Goal: Download file/media

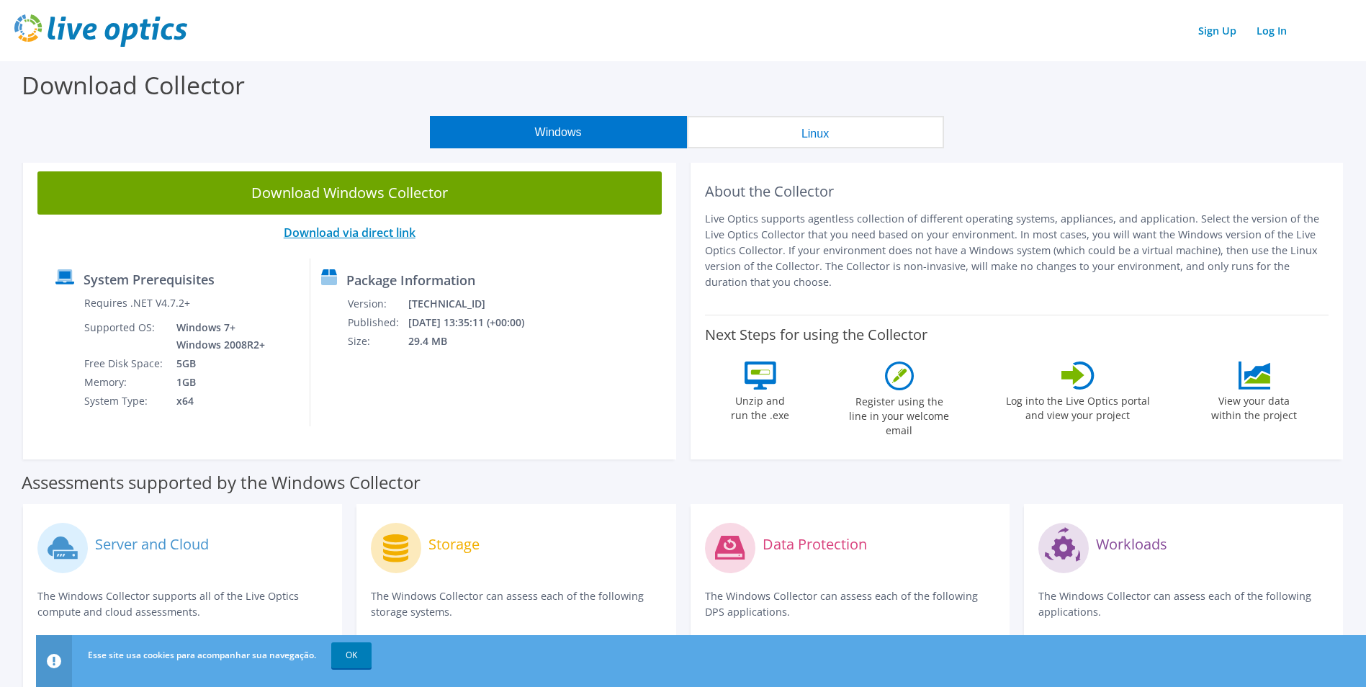
click at [351, 230] on link "Download via direct link" at bounding box center [350, 233] width 132 height 16
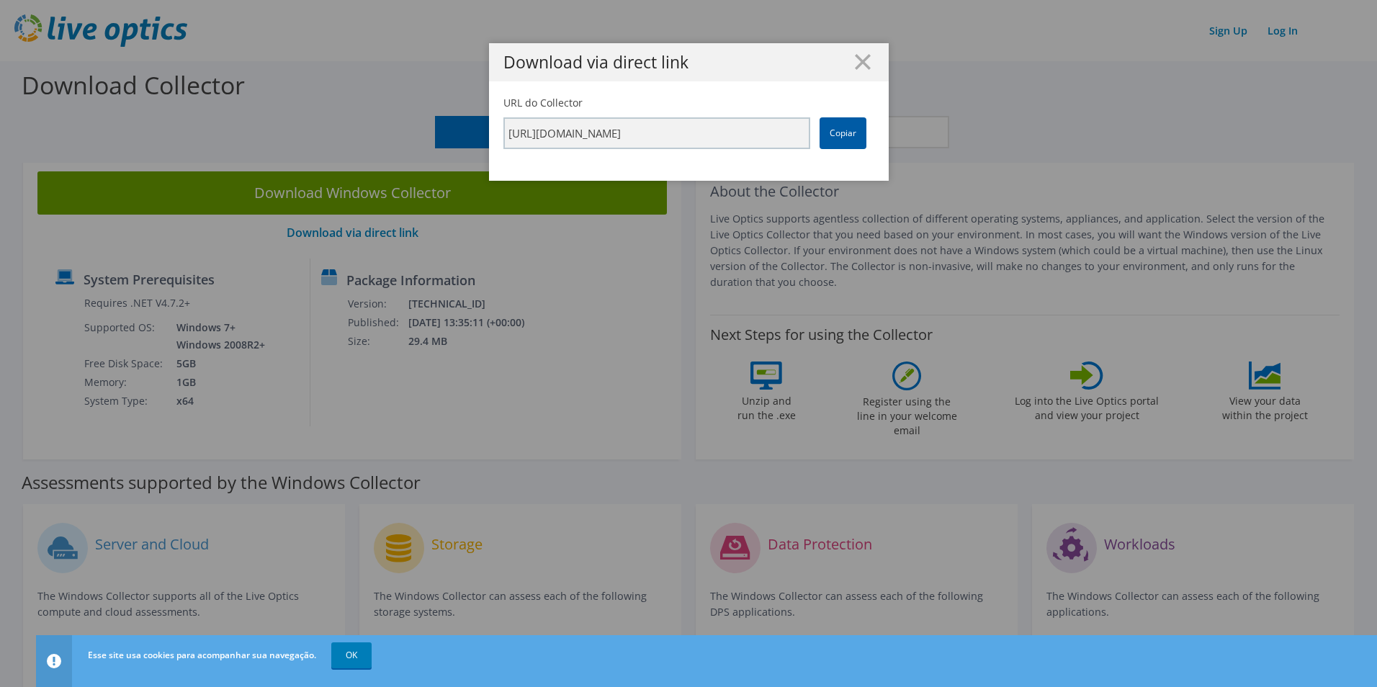
click at [838, 131] on link "Copiar" at bounding box center [843, 133] width 47 height 32
click at [844, 145] on link "Copiar" at bounding box center [843, 133] width 47 height 32
drag, startPoint x: 844, startPoint y: 145, endPoint x: 836, endPoint y: 138, distance: 10.7
click at [836, 138] on link "Copiar" at bounding box center [843, 133] width 47 height 32
drag, startPoint x: 836, startPoint y: 138, endPoint x: 827, endPoint y: 53, distance: 85.4
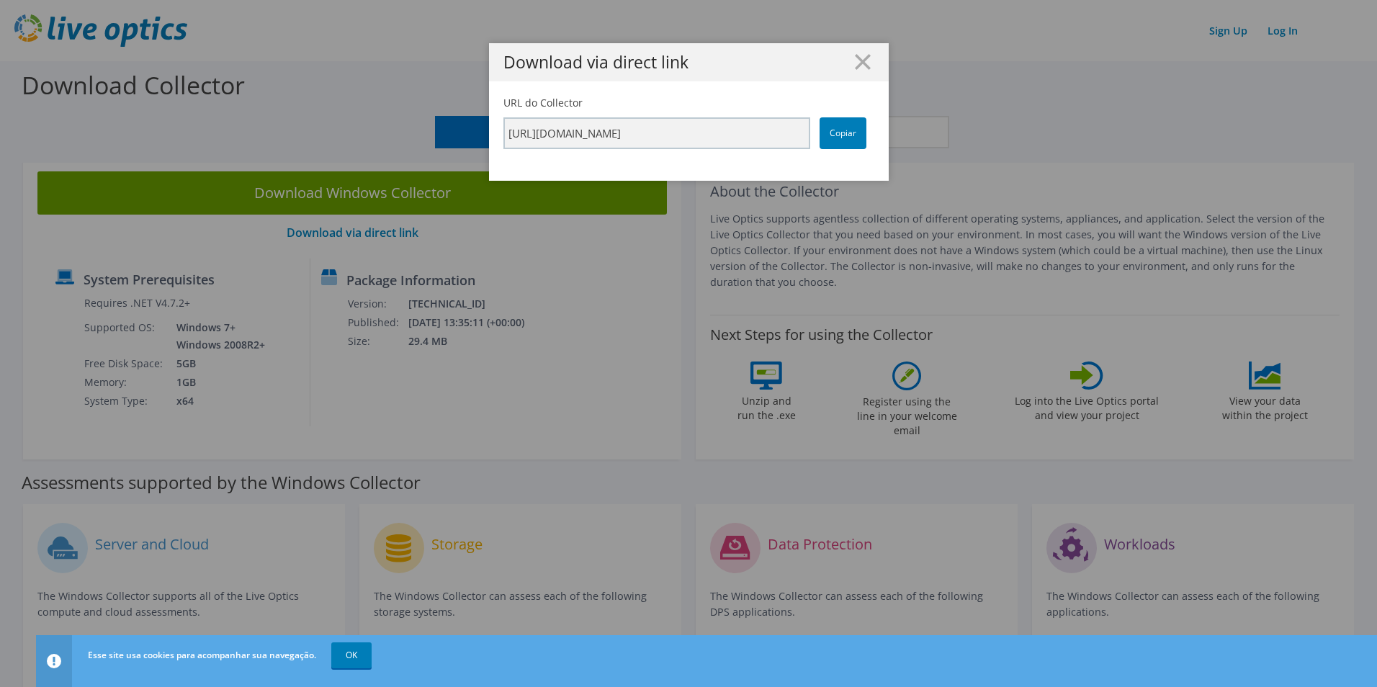
click at [827, 53] on div "Download via direct link" at bounding box center [689, 62] width 400 height 38
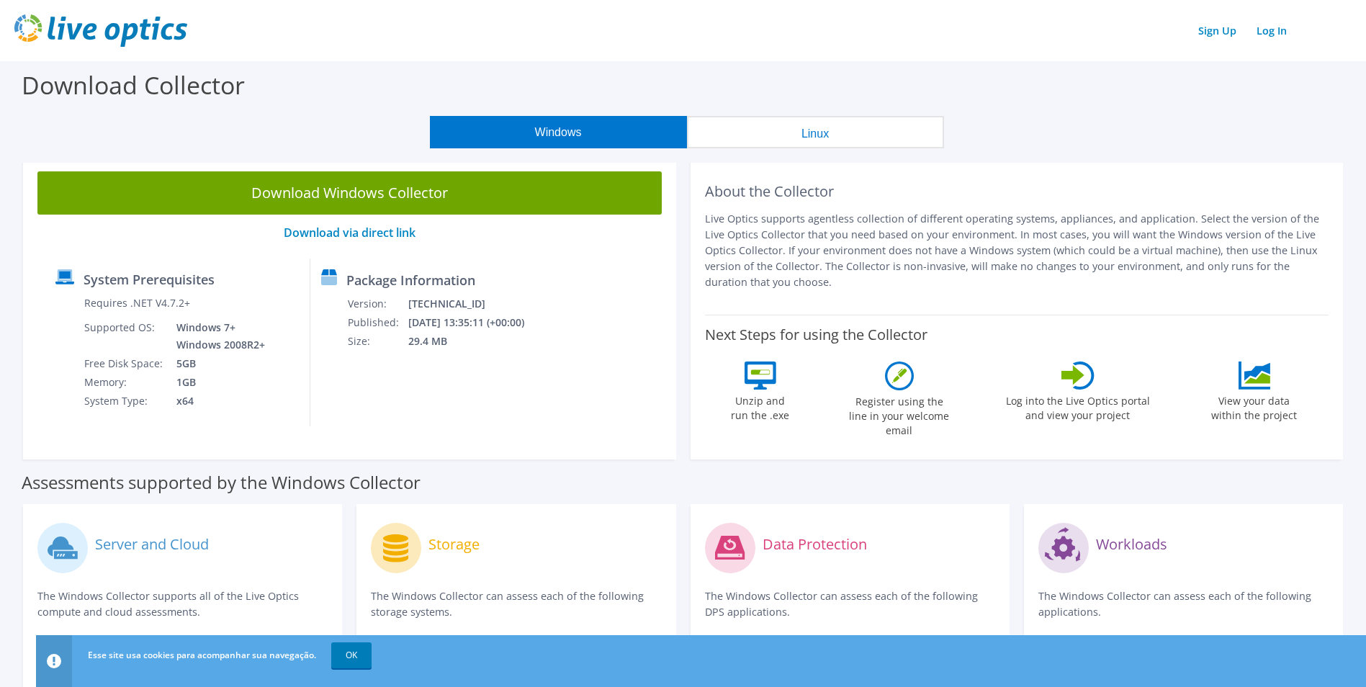
click at [349, 192] on link "Download Windows Collector" at bounding box center [349, 192] width 624 height 43
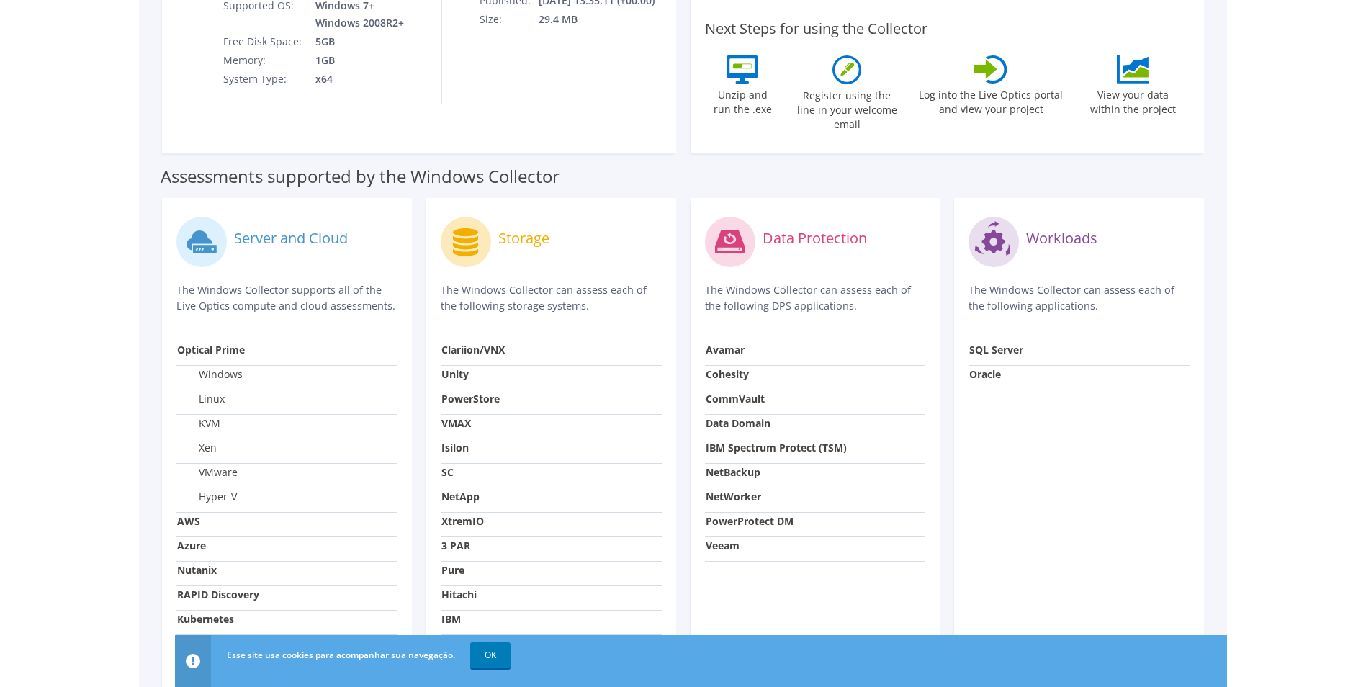
scroll to position [324, 0]
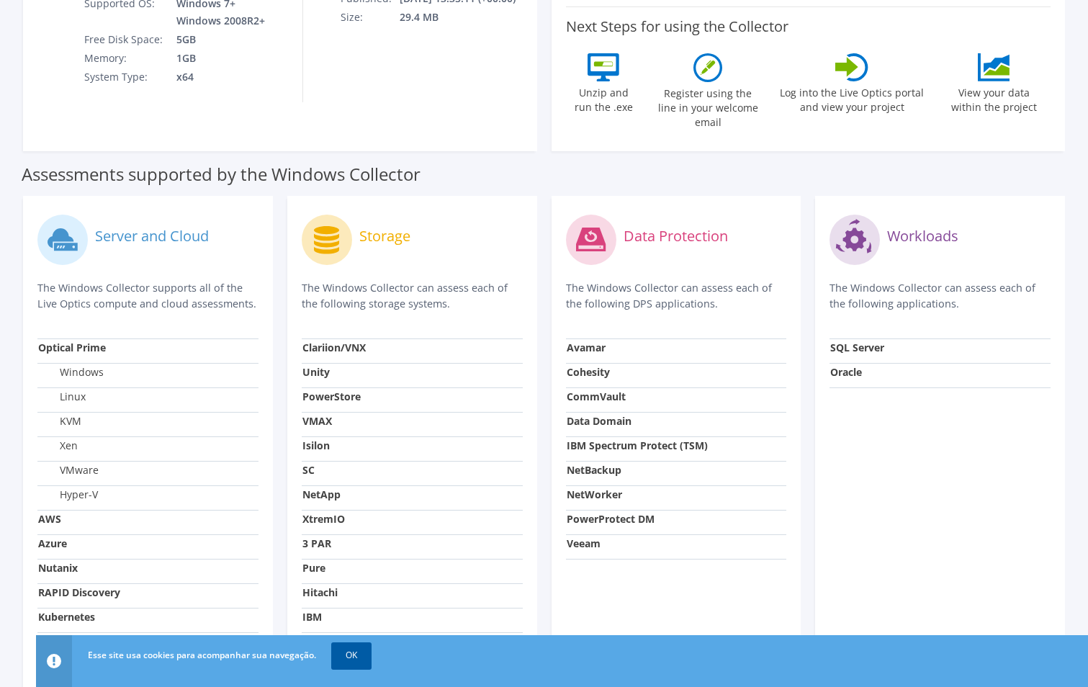
click at [349, 661] on link "OK" at bounding box center [351, 655] width 40 height 26
